Goal: Information Seeking & Learning: Learn about a topic

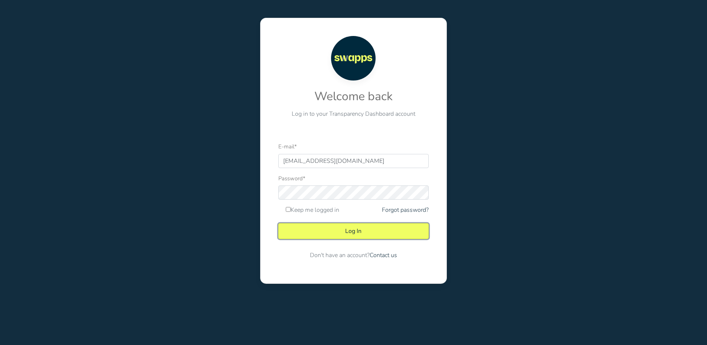
click at [341, 227] on button "Log In" at bounding box center [353, 231] width 150 height 16
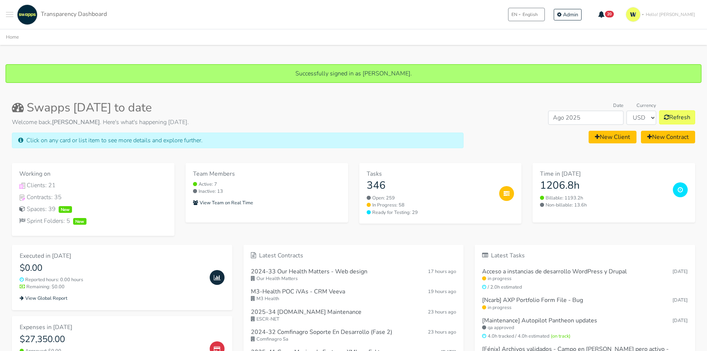
click at [11, 17] on button "Toggle navigation menu" at bounding box center [9, 14] width 7 height 20
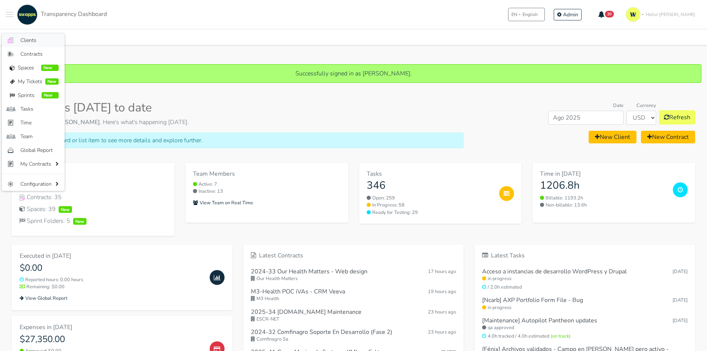
click at [21, 36] on link ".cls-1 { fill: #F15CFF; } .cls-2 { fill: #9a9a9a; } Clients" at bounding box center [33, 40] width 63 height 14
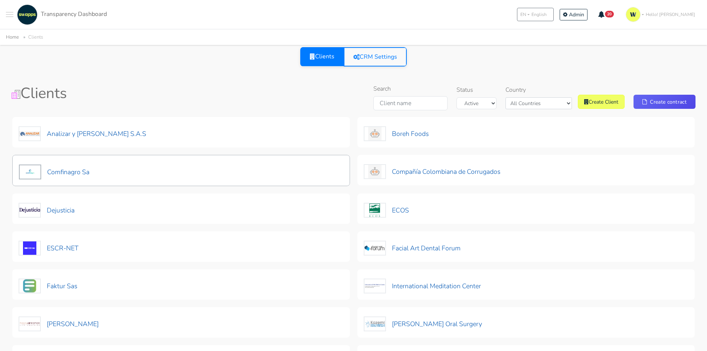
click at [99, 168] on div "Comfinagro Sa" at bounding box center [181, 170] width 338 height 31
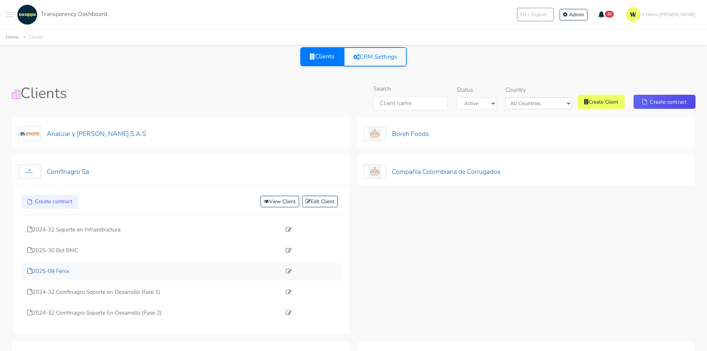
drag, startPoint x: 59, startPoint y: 272, endPoint x: 116, endPoint y: 257, distance: 58.5
click at [60, 272] on p "2025-08 Fénix" at bounding box center [154, 271] width 254 height 9
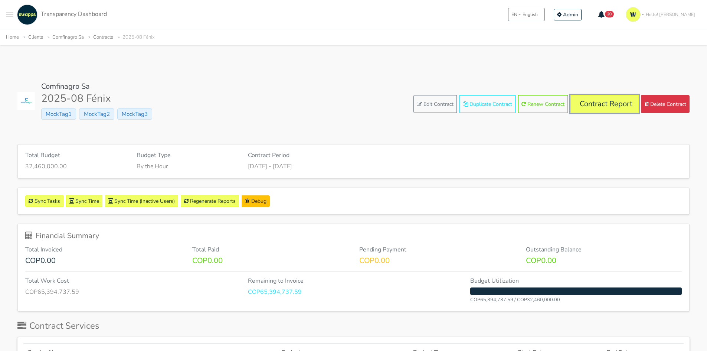
click at [606, 100] on link "Contract Report" at bounding box center [604, 104] width 68 height 18
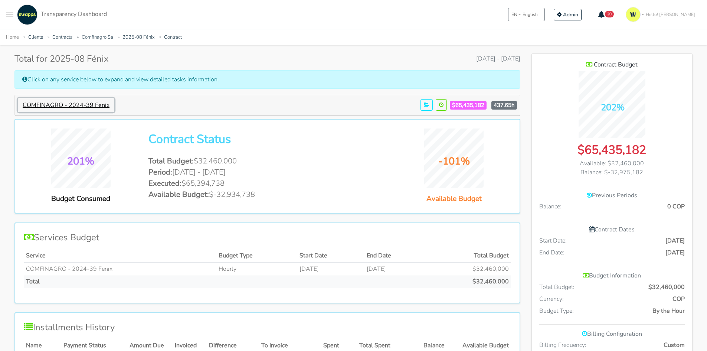
click at [70, 104] on button "COMFINAGRO - 2024-39 Fenix" at bounding box center [66, 105] width 96 height 14
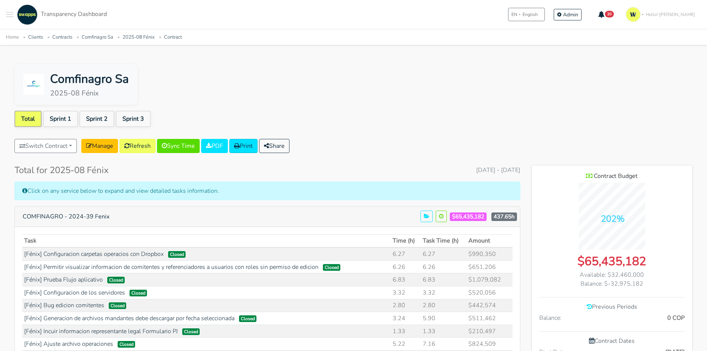
click at [26, 122] on link "Total" at bounding box center [27, 119] width 27 height 16
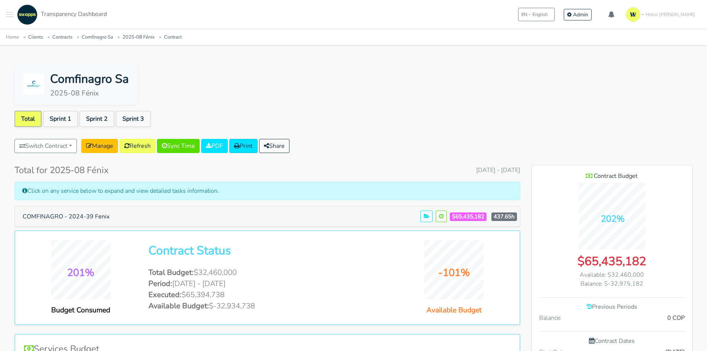
scroll to position [542, 161]
click at [138, 145] on link "Refresh" at bounding box center [137, 146] width 36 height 14
click at [100, 217] on button "COMFINAGRO - 2024-39 Fenix" at bounding box center [66, 216] width 96 height 14
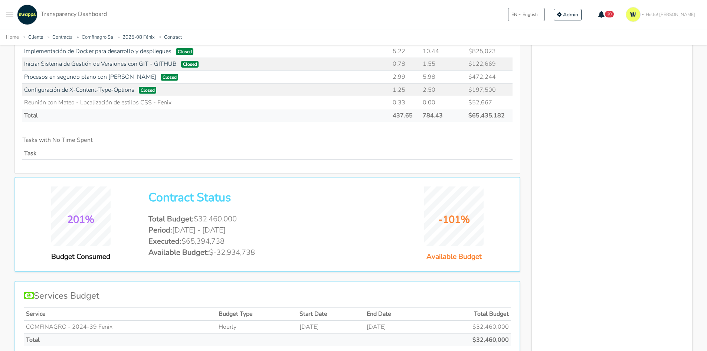
scroll to position [902, 0]
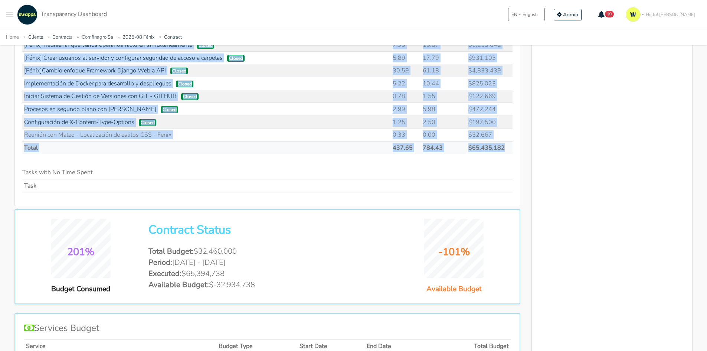
drag, startPoint x: 25, startPoint y: 129, endPoint x: 505, endPoint y: 142, distance: 480.3
copy table "Lore Ipsu (d) Sita Cons (a) Elitse [Doeiu] Temporincidid utlabore etdolorem ali…"
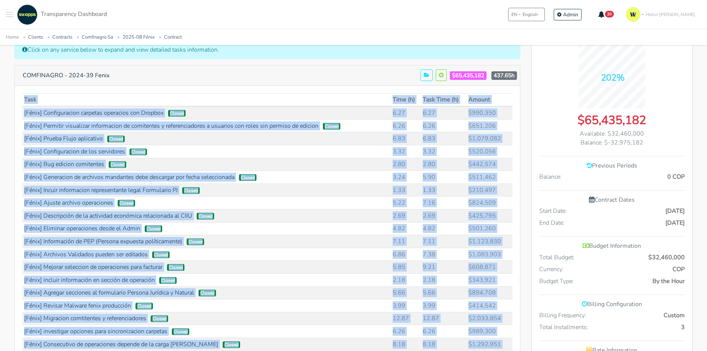
scroll to position [160, 0]
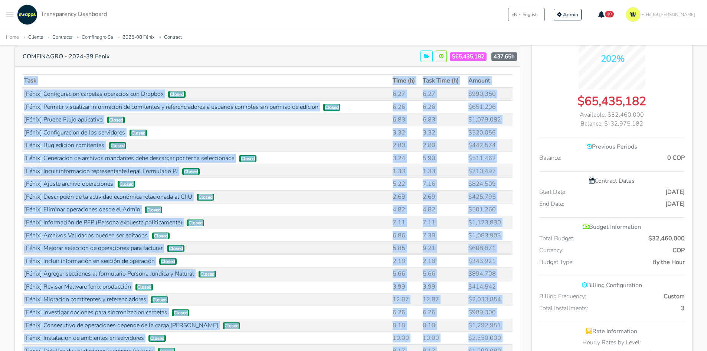
click at [499, 118] on td "$1,079,082" at bounding box center [489, 119] width 46 height 13
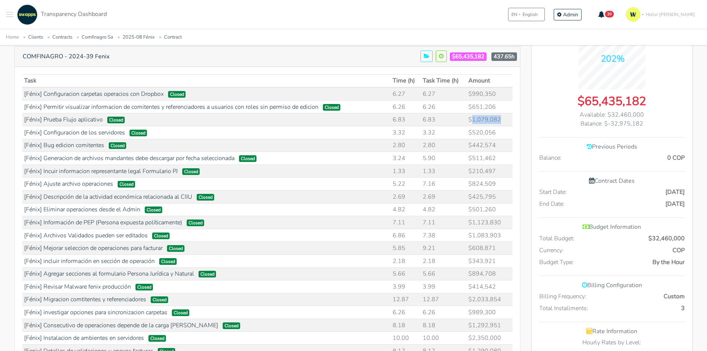
drag, startPoint x: 475, startPoint y: 119, endPoint x: 503, endPoint y: 119, distance: 28.6
click at [503, 119] on td "$1,079,082" at bounding box center [489, 119] width 46 height 13
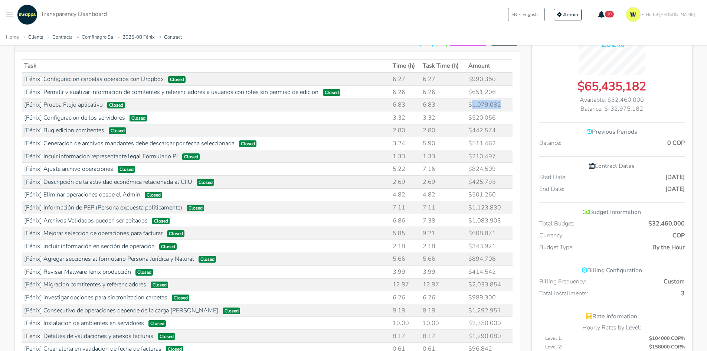
scroll to position [190, 0]
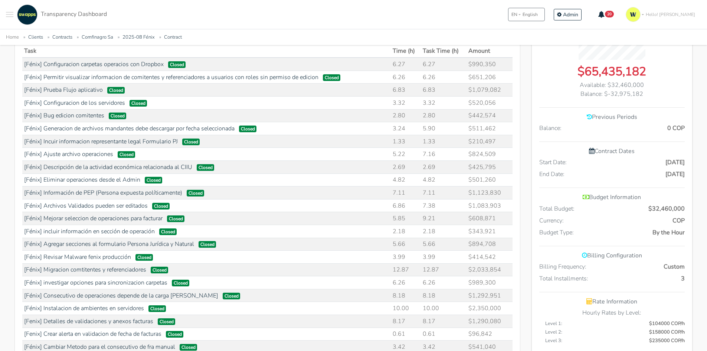
click at [495, 152] on td "$824,509" at bounding box center [489, 154] width 46 height 13
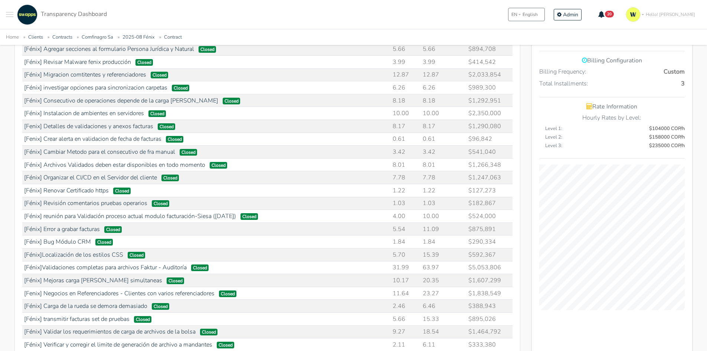
scroll to position [449, 0]
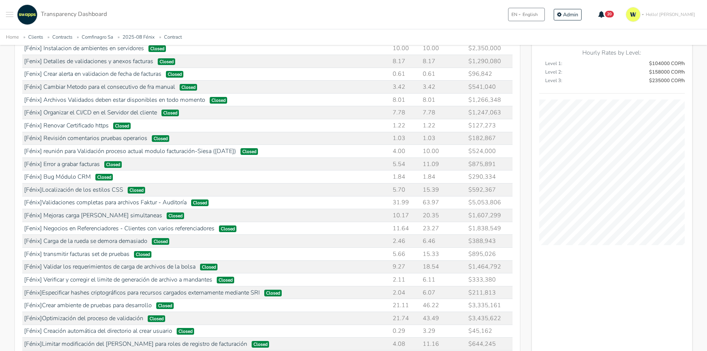
click at [480, 85] on td "$541,040" at bounding box center [489, 87] width 46 height 13
click at [490, 150] on td "$524,000" at bounding box center [489, 151] width 46 height 13
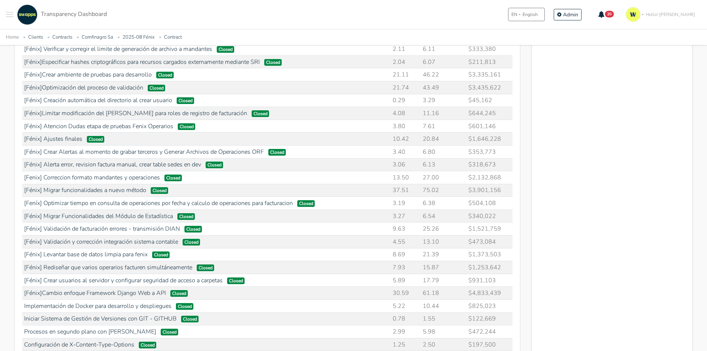
scroll to position [635, 0]
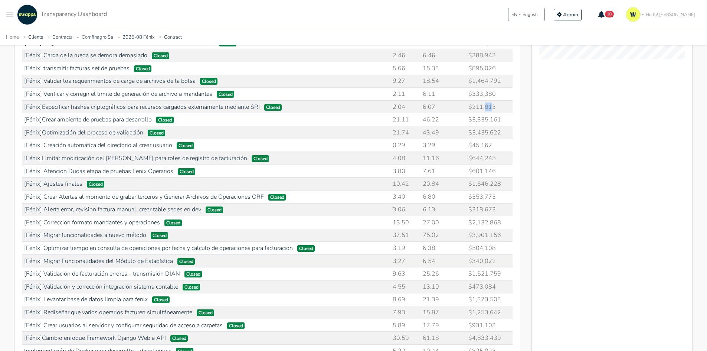
drag, startPoint x: 487, startPoint y: 108, endPoint x: 494, endPoint y: 108, distance: 7.1
click at [494, 108] on td "$211,813" at bounding box center [489, 106] width 46 height 13
drag, startPoint x: 496, startPoint y: 147, endPoint x: 476, endPoint y: 147, distance: 19.7
click at [476, 147] on td "$45,162" at bounding box center [489, 145] width 46 height 13
drag, startPoint x: 477, startPoint y: 194, endPoint x: 495, endPoint y: 197, distance: 17.8
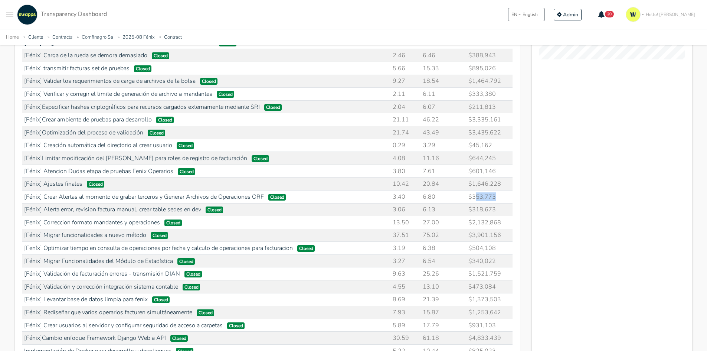
click at [495, 197] on td "$353,773" at bounding box center [489, 196] width 46 height 13
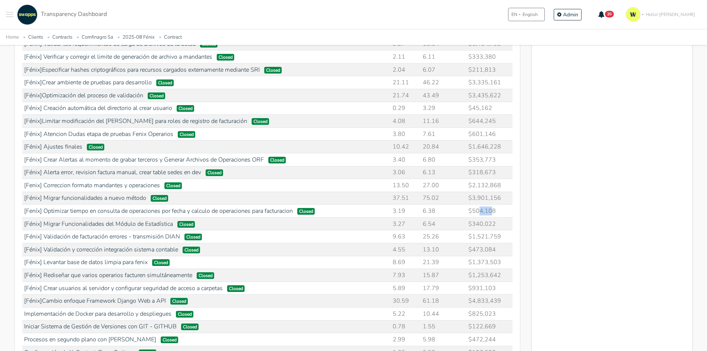
drag, startPoint x: 480, startPoint y: 209, endPoint x: 492, endPoint y: 216, distance: 14.3
click at [492, 216] on td "$504,108" at bounding box center [489, 210] width 46 height 13
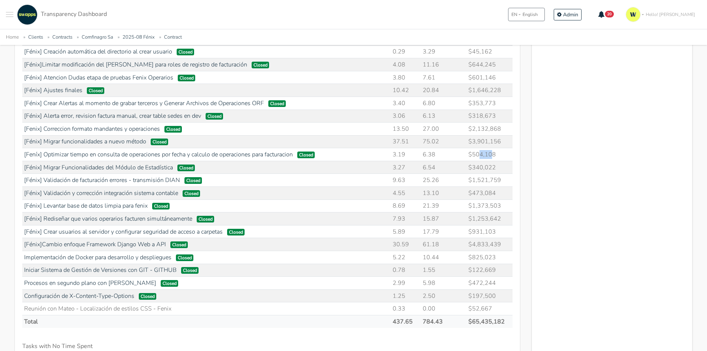
scroll to position [746, 0]
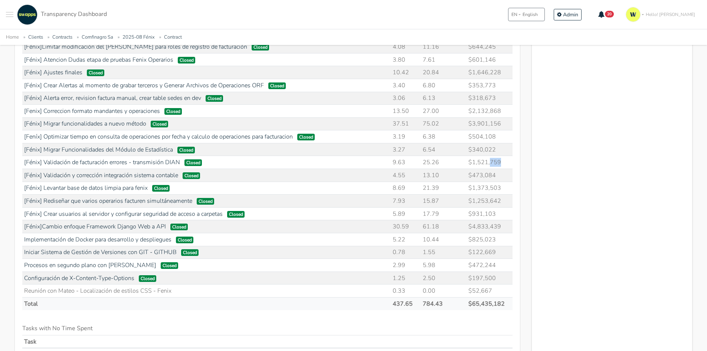
drag, startPoint x: 491, startPoint y: 164, endPoint x: 501, endPoint y: 163, distance: 9.7
click at [501, 163] on td "$1,521,759" at bounding box center [489, 162] width 46 height 13
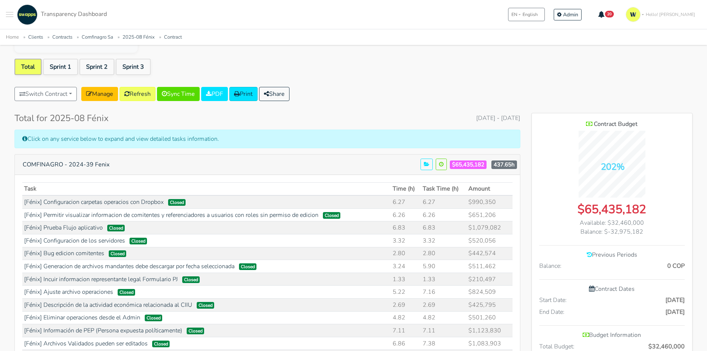
scroll to position [4, 0]
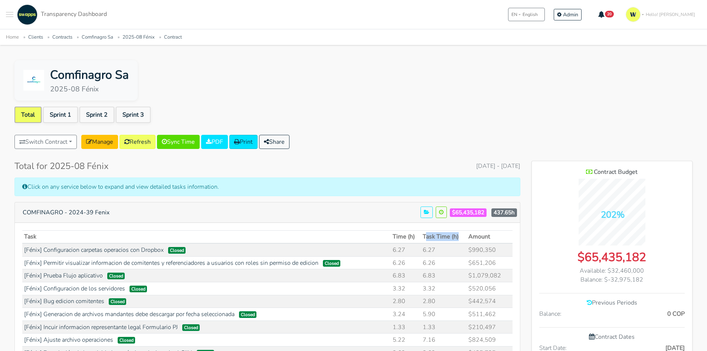
drag, startPoint x: 426, startPoint y: 234, endPoint x: 460, endPoint y: 236, distance: 33.4
click at [460, 236] on th "Task Time (h)" at bounding box center [444, 236] width 46 height 13
drag, startPoint x: 400, startPoint y: 235, endPoint x: 423, endPoint y: 239, distance: 22.6
click at [423, 239] on tr "Task Time (h) Task Time (h) Amount" at bounding box center [267, 236] width 490 height 13
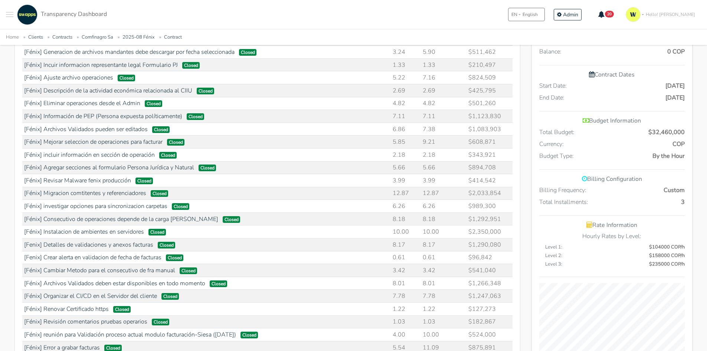
scroll to position [334, 0]
